Goal: Transaction & Acquisition: Book appointment/travel/reservation

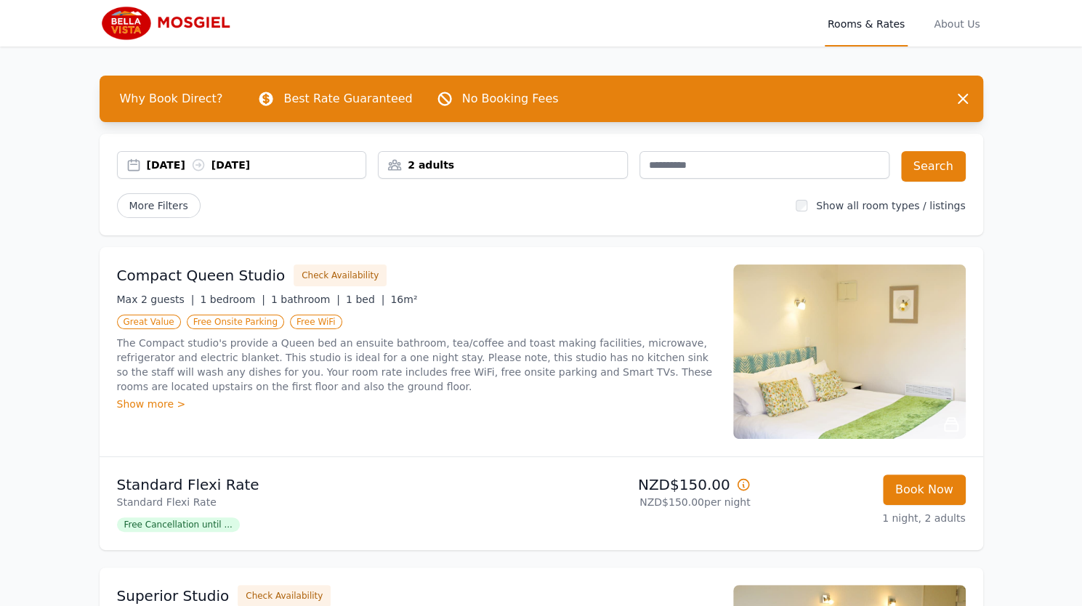
click at [177, 161] on div "[DATE] [DATE]" at bounding box center [257, 165] width 220 height 15
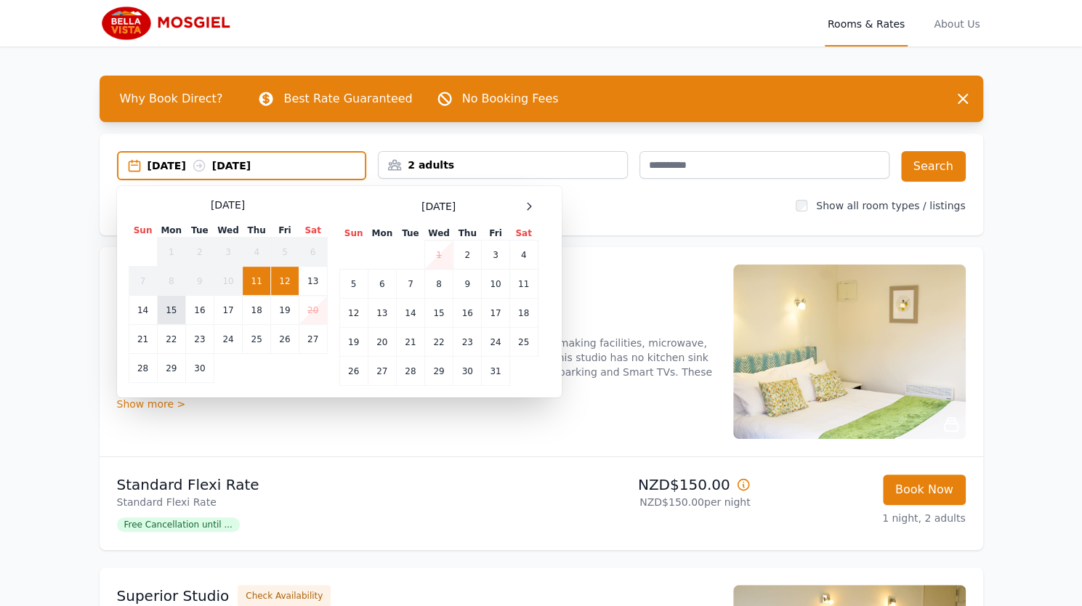
click at [169, 314] on td "15" at bounding box center [171, 310] width 28 height 29
click at [228, 315] on td "17" at bounding box center [228, 310] width 28 height 29
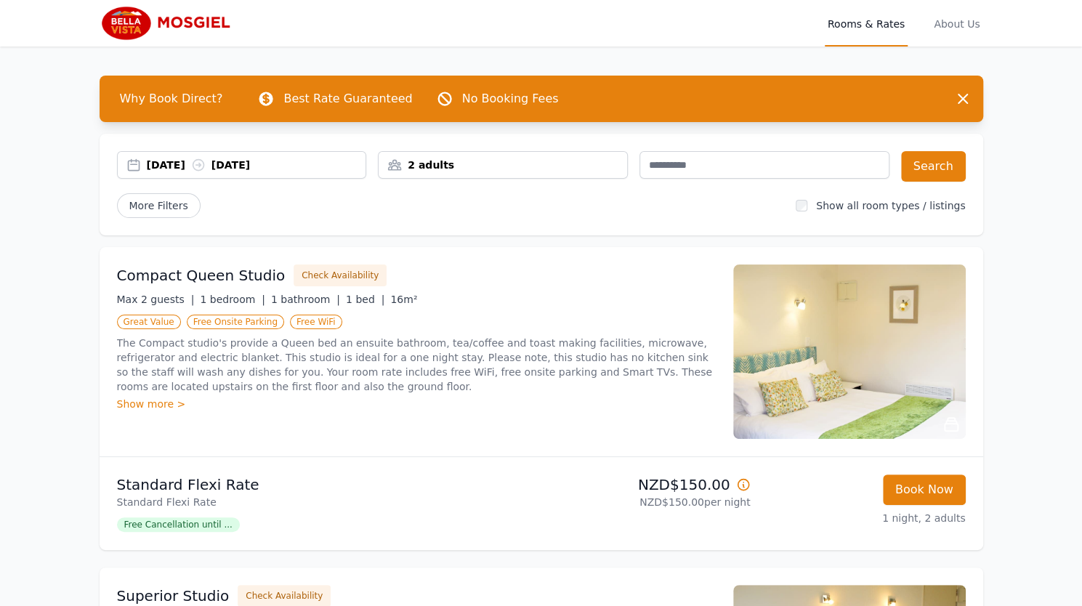
click at [522, 172] on div "2 adults" at bounding box center [503, 165] width 249 height 15
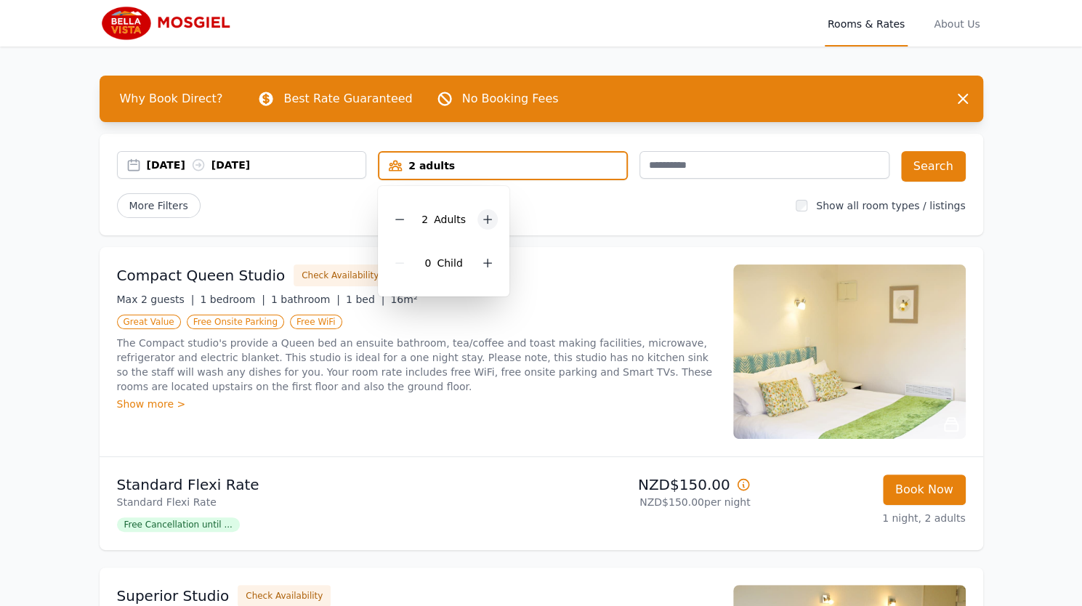
click at [491, 217] on icon at bounding box center [488, 220] width 12 height 12
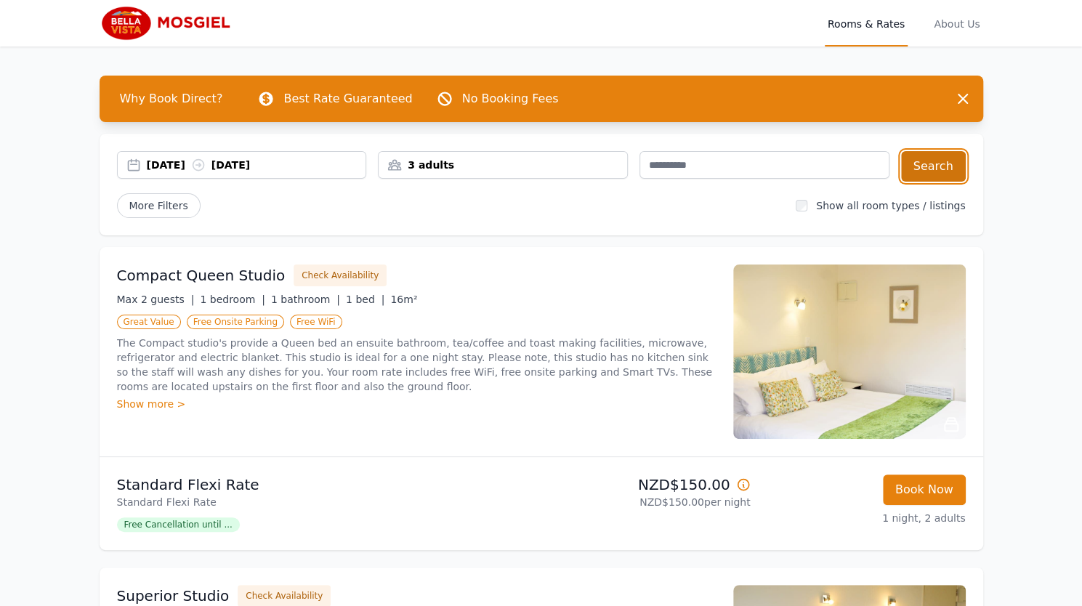
click at [916, 169] on button "Search" at bounding box center [933, 166] width 65 height 31
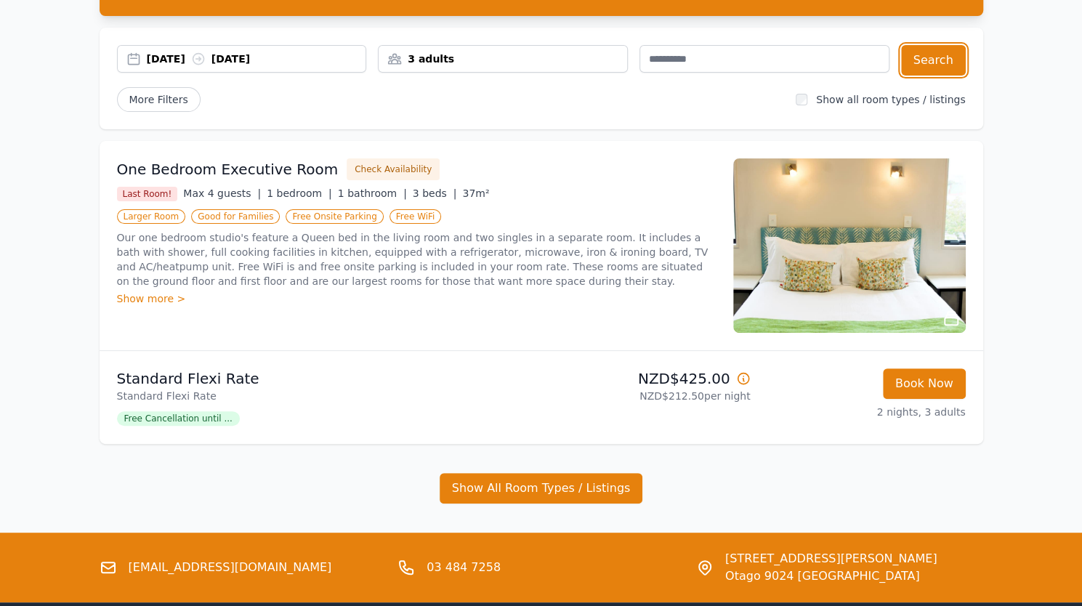
scroll to position [80, 0]
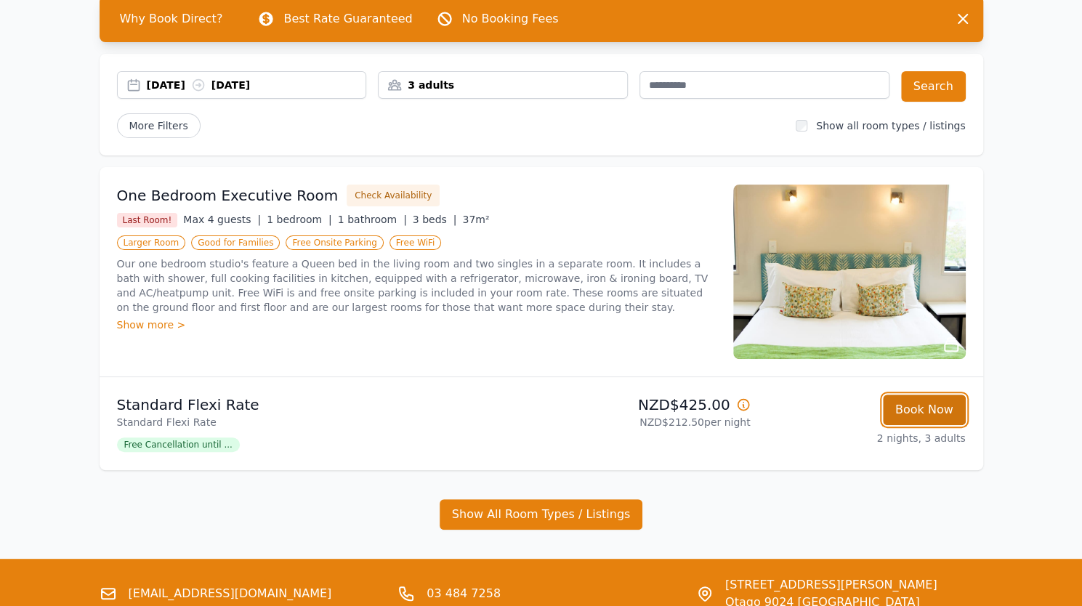
click at [943, 408] on button "Book Now" at bounding box center [924, 410] width 83 height 31
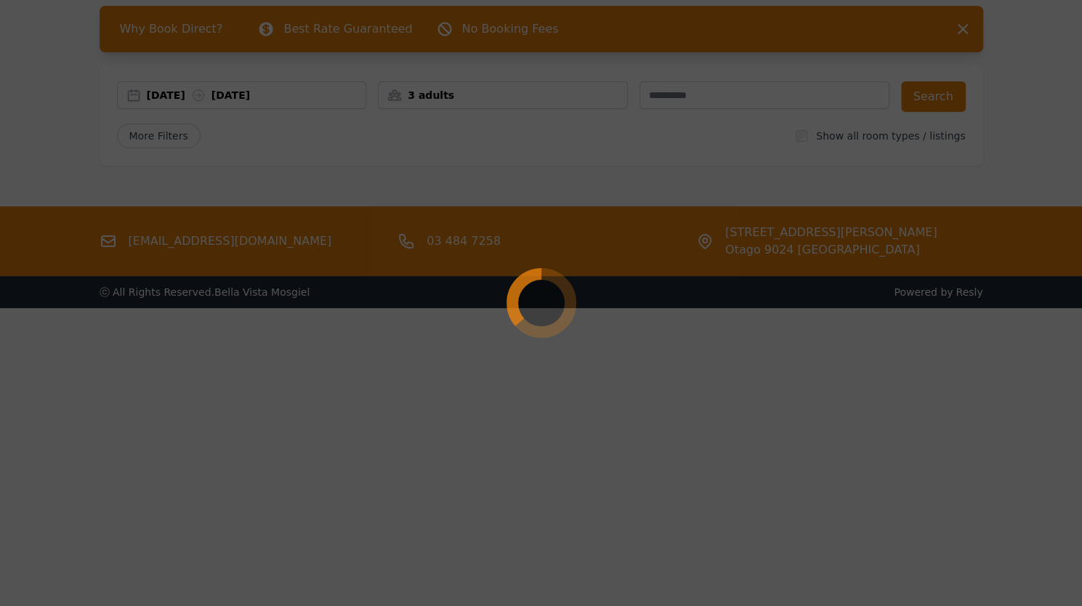
scroll to position [70, 0]
select select "**"
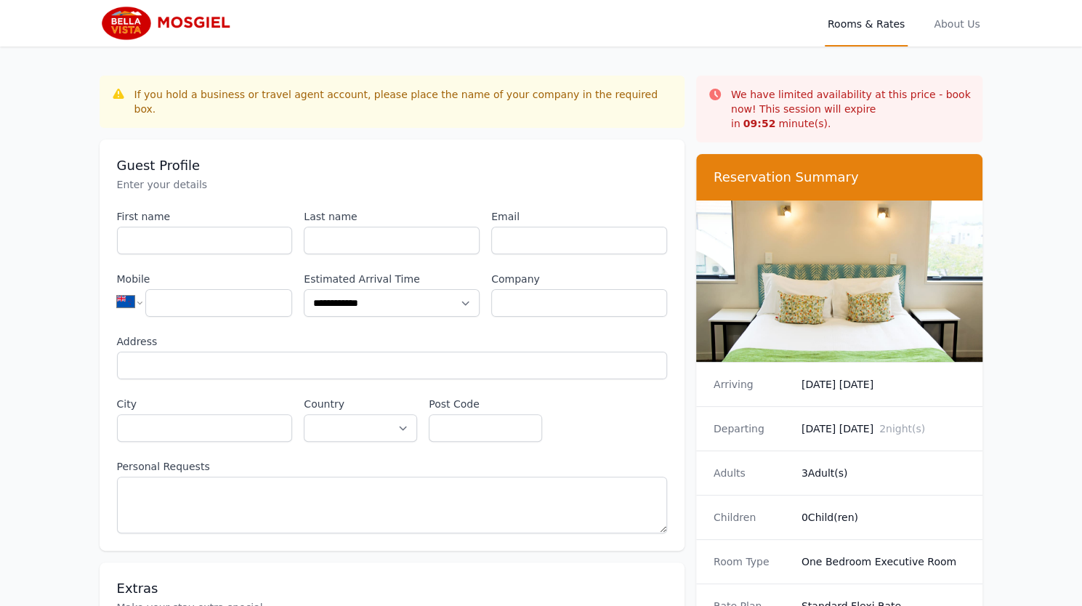
scroll to position [70, 0]
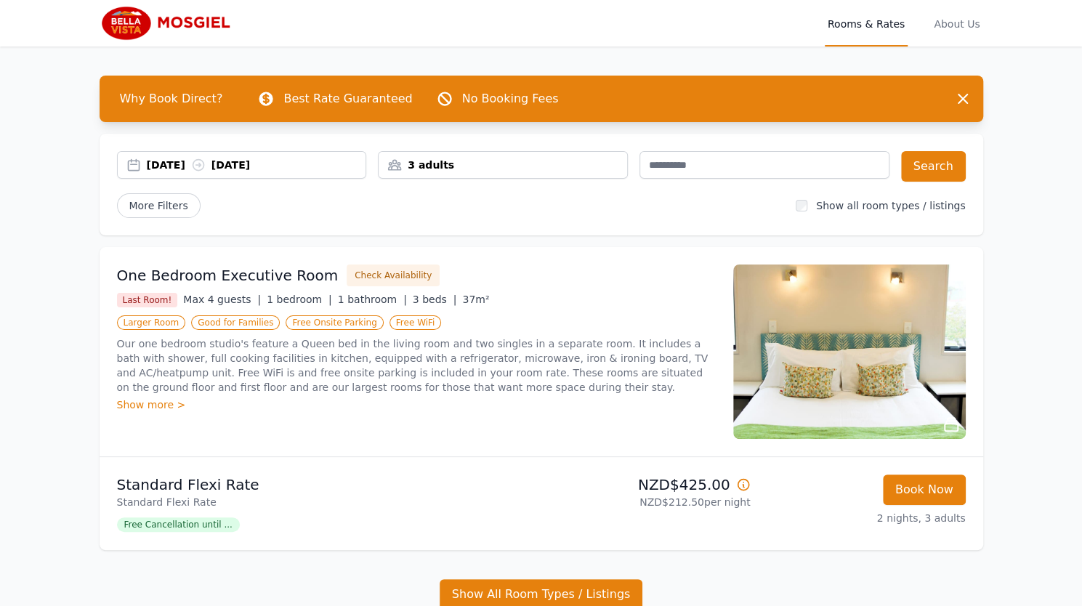
click at [877, 23] on span "Rooms & Rates" at bounding box center [866, 23] width 83 height 47
click at [140, 23] on img at bounding box center [170, 23] width 140 height 35
